Goal: Browse casually

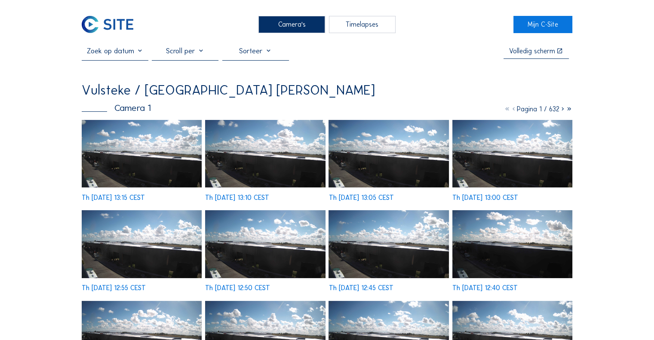
click at [167, 164] on img at bounding box center [142, 154] width 120 height 68
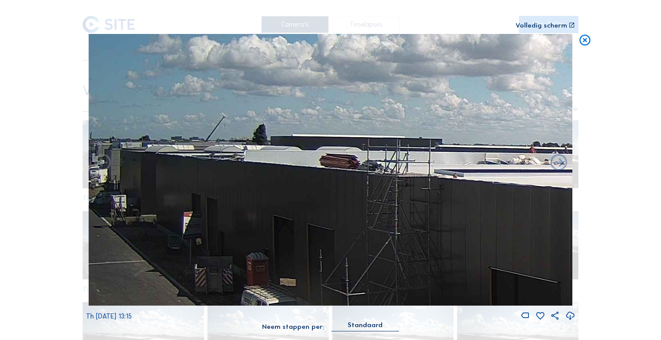
drag, startPoint x: 232, startPoint y: 170, endPoint x: 260, endPoint y: 170, distance: 27.5
click at [260, 170] on img at bounding box center [331, 170] width 484 height 272
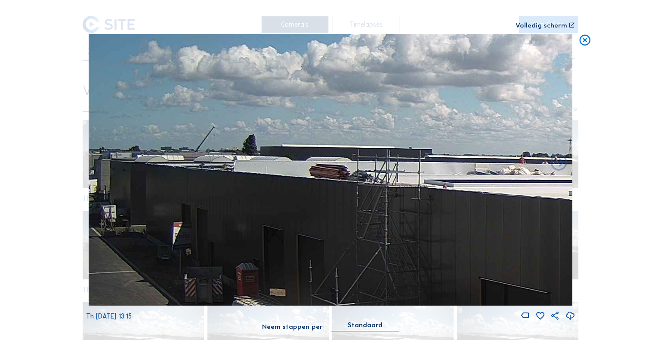
drag, startPoint x: 282, startPoint y: 173, endPoint x: 309, endPoint y: 173, distance: 27.5
click at [309, 173] on img at bounding box center [331, 170] width 484 height 272
drag, startPoint x: 310, startPoint y: 173, endPoint x: 119, endPoint y: 175, distance: 190.5
click at [116, 175] on img at bounding box center [331, 170] width 484 height 272
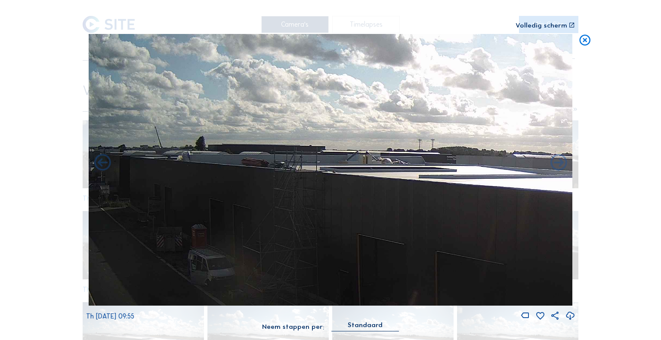
drag, startPoint x: 182, startPoint y: 160, endPoint x: 331, endPoint y: 166, distance: 149.3
click at [331, 166] on img at bounding box center [331, 170] width 484 height 272
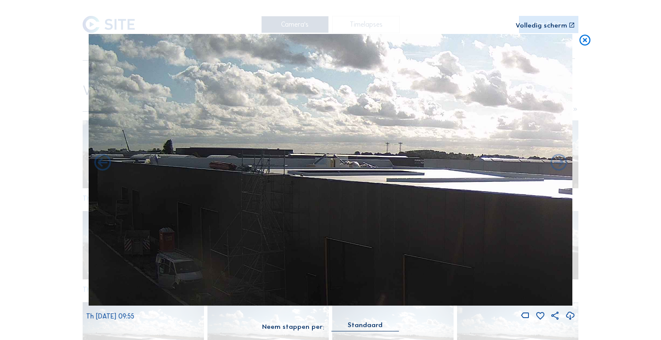
drag, startPoint x: 414, startPoint y: 164, endPoint x: 376, endPoint y: 165, distance: 37.8
click at [376, 165] on img at bounding box center [331, 170] width 484 height 272
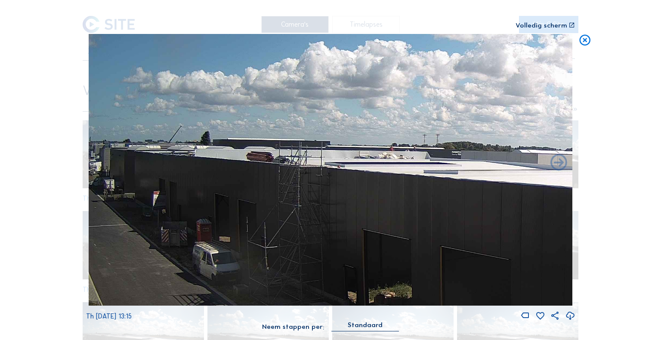
drag, startPoint x: 246, startPoint y: 186, endPoint x: 270, endPoint y: 175, distance: 26.2
click at [270, 175] on img at bounding box center [331, 170] width 484 height 272
